Goal: Task Accomplishment & Management: Manage account settings

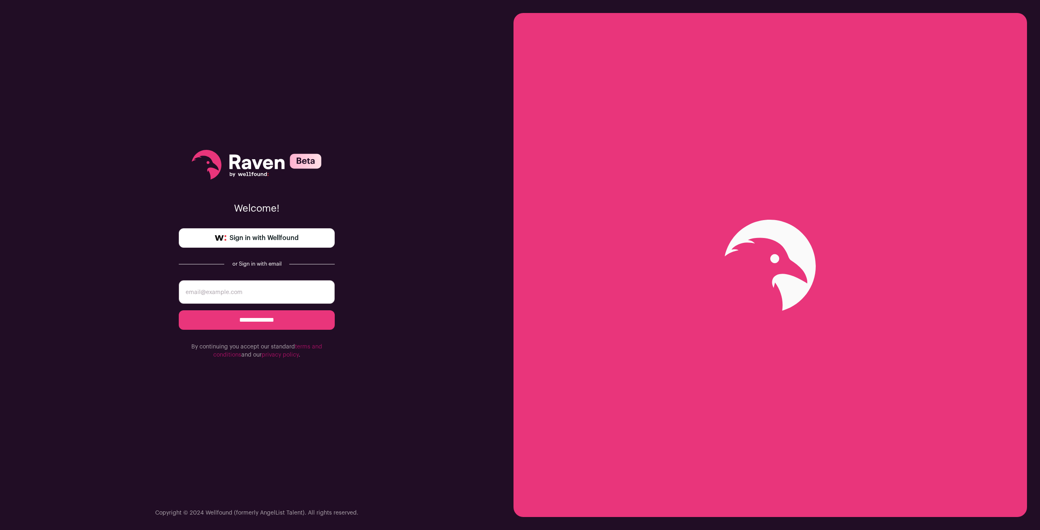
click at [275, 242] on span "Sign in with Wellfound" at bounding box center [263, 238] width 69 height 10
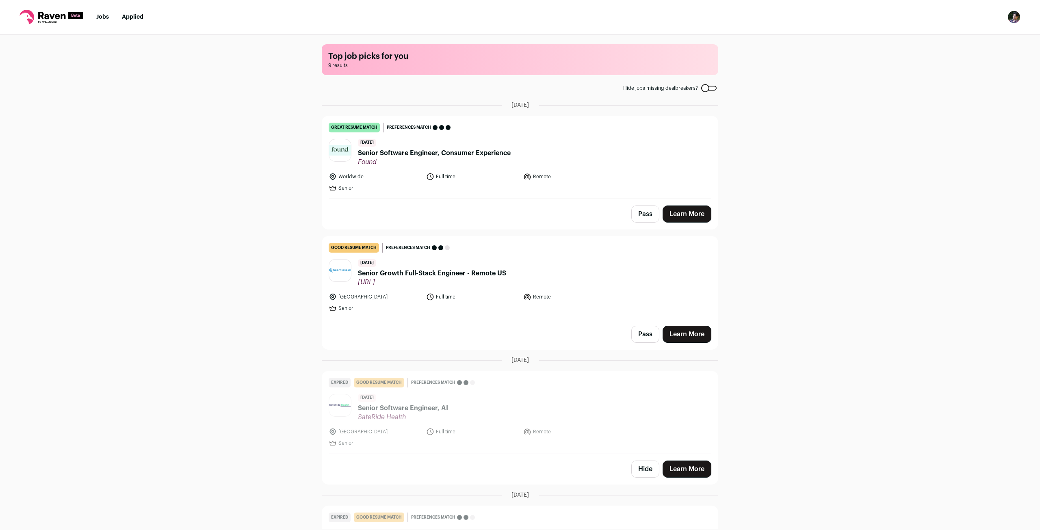
click at [529, 149] on header "3 days ago Senior Software Engineer, Consumer Experience Found" at bounding box center [520, 152] width 383 height 27
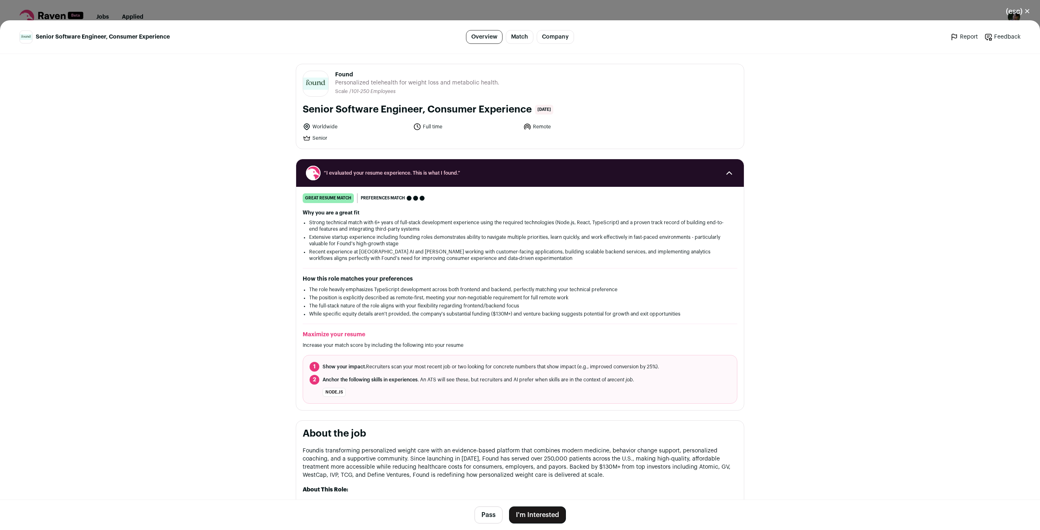
click at [478, 509] on button "Pass" at bounding box center [488, 514] width 28 height 17
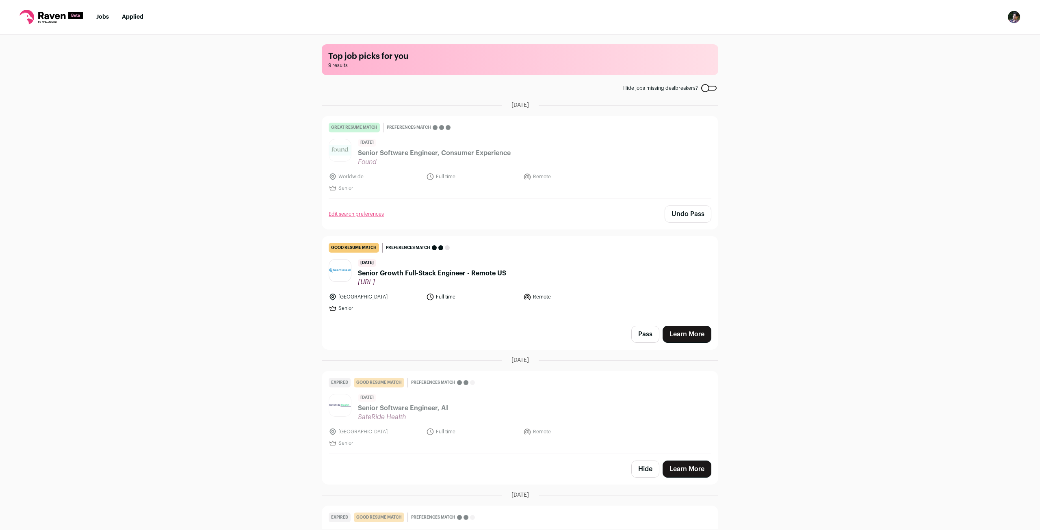
click at [416, 310] on li "Senior" at bounding box center [375, 308] width 93 height 8
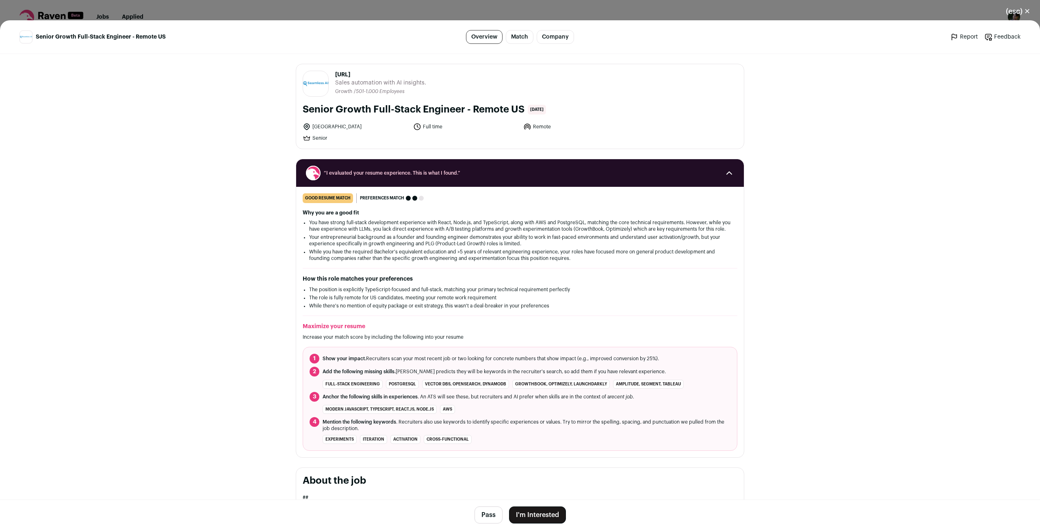
click at [539, 517] on button "I'm Interested" at bounding box center [537, 514] width 57 height 17
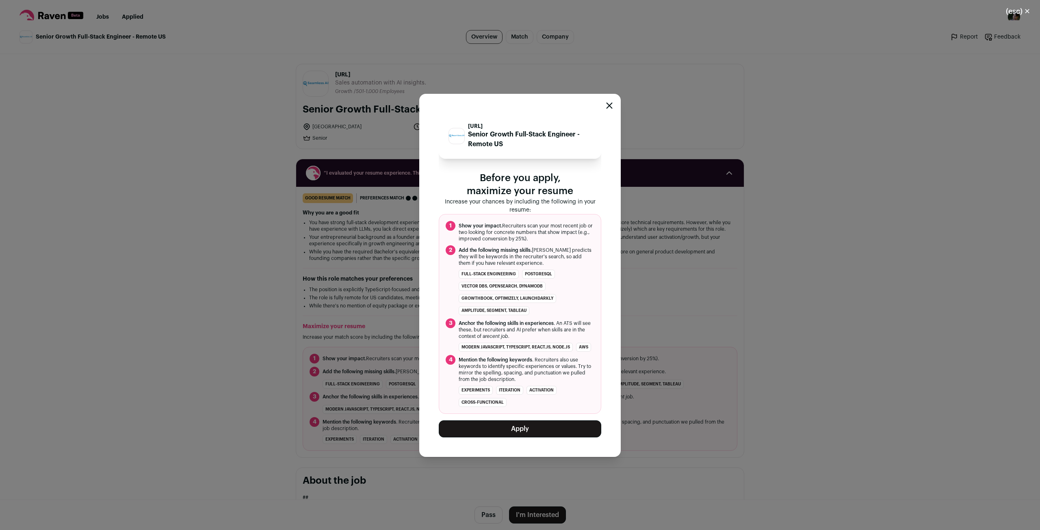
click at [524, 437] on button "Apply" at bounding box center [520, 428] width 162 height 17
